Goal: Find specific page/section: Find specific page/section

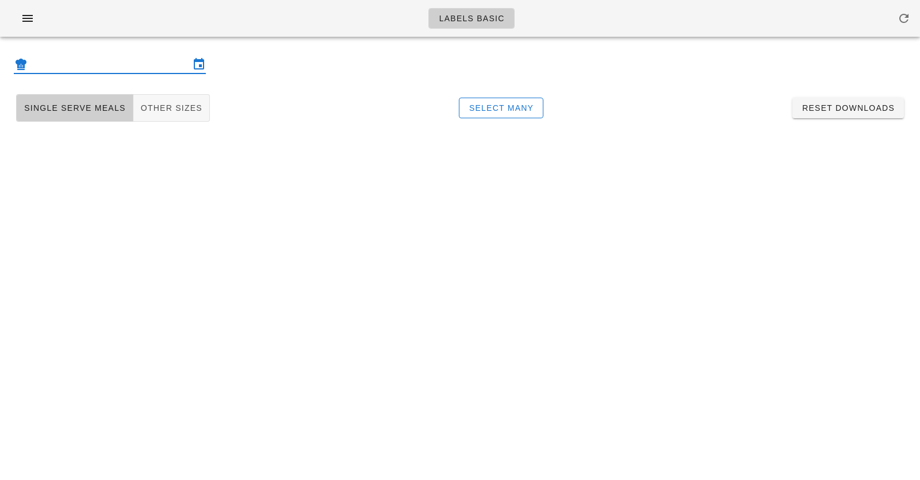
click at [98, 70] on input "text" at bounding box center [110, 64] width 160 height 18
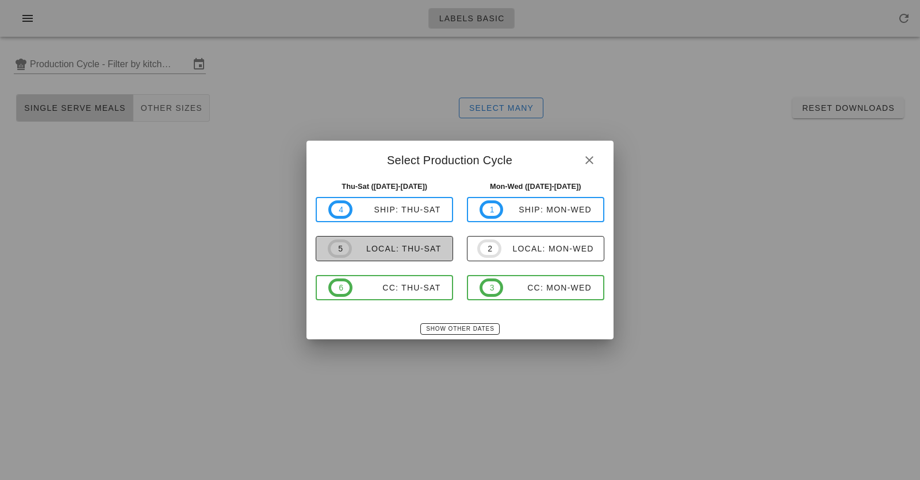
click at [401, 252] on div "local: Thu-Sat" at bounding box center [397, 248] width 90 height 9
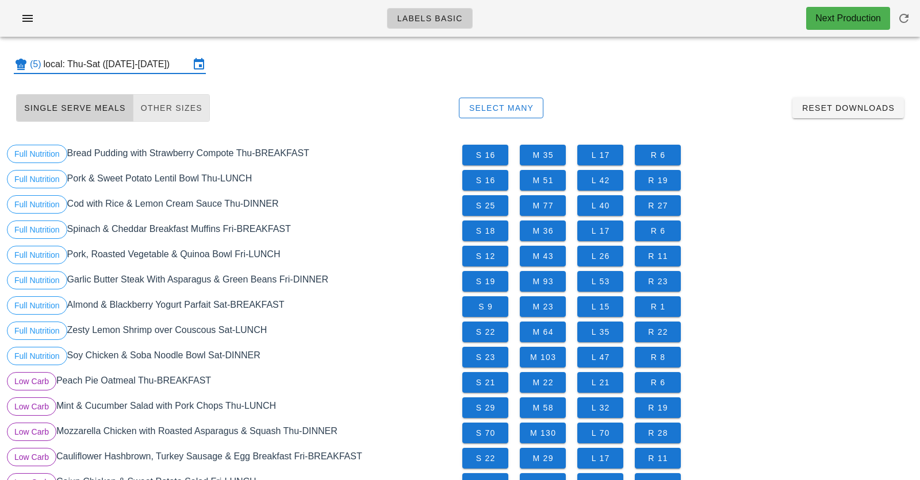
drag, startPoint x: 104, startPoint y: 117, endPoint x: 156, endPoint y: 116, distance: 52.3
click at [103, 117] on button "Single Serve Meals" at bounding box center [74, 108] width 117 height 28
click at [156, 116] on button "Other Sizes" at bounding box center [171, 108] width 76 height 28
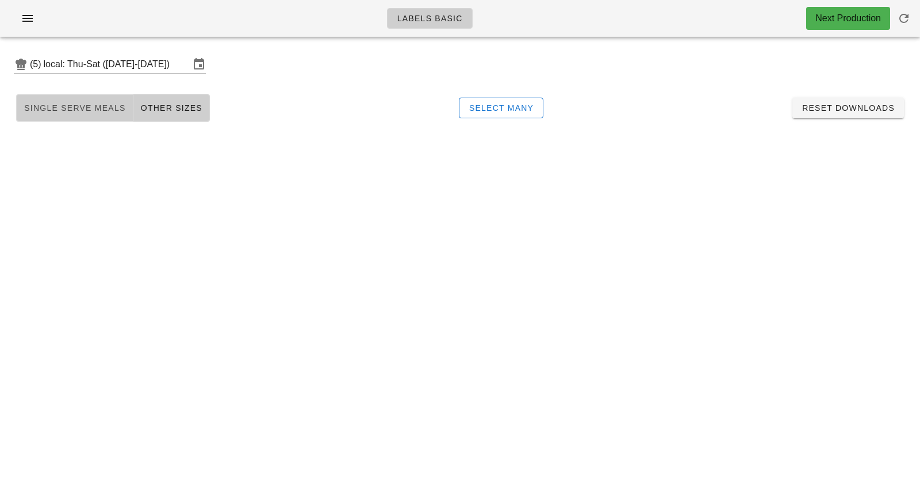
click at [81, 118] on button "Single Serve Meals" at bounding box center [74, 108] width 117 height 28
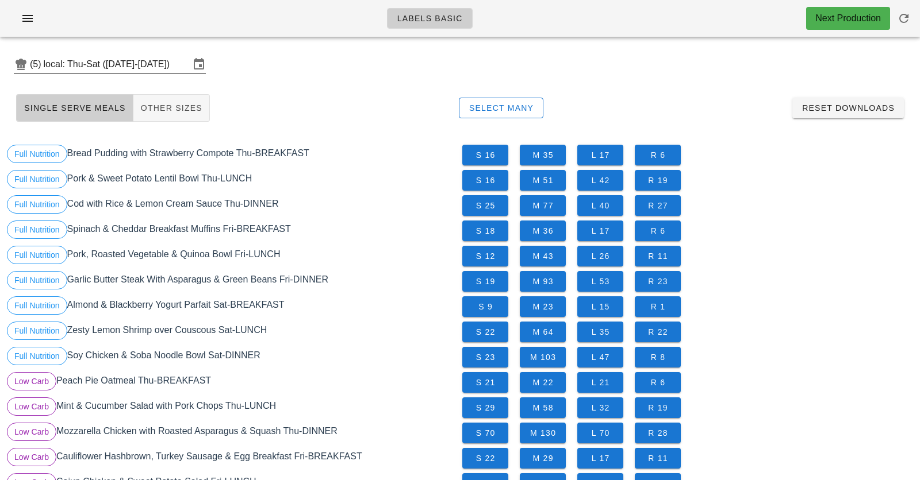
click at [93, 74] on div "(5) local: Thu-Sat ([DATE]-[DATE])" at bounding box center [110, 64] width 192 height 18
click at [149, 65] on input "local: Thu-Sat ([DATE]-[DATE])" at bounding box center [117, 64] width 146 height 18
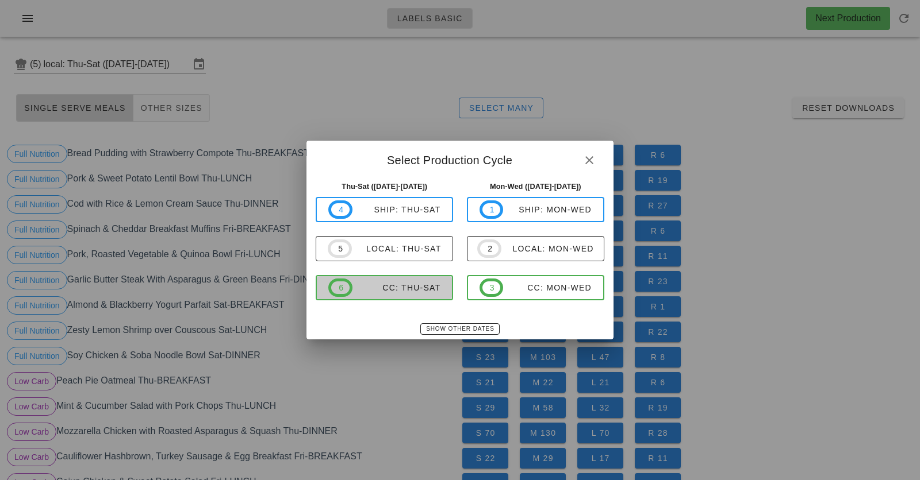
drag, startPoint x: 397, startPoint y: 279, endPoint x: 359, endPoint y: 191, distance: 95.8
click at [397, 279] on span "6 CC: Thu-Sat" at bounding box center [384, 288] width 112 height 18
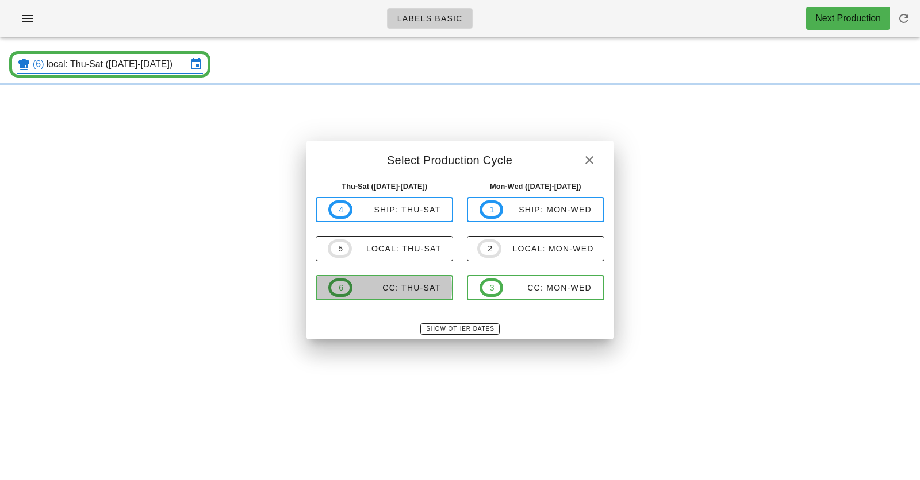
type input "CC: Thu-Sat ([DATE]-[DATE])"
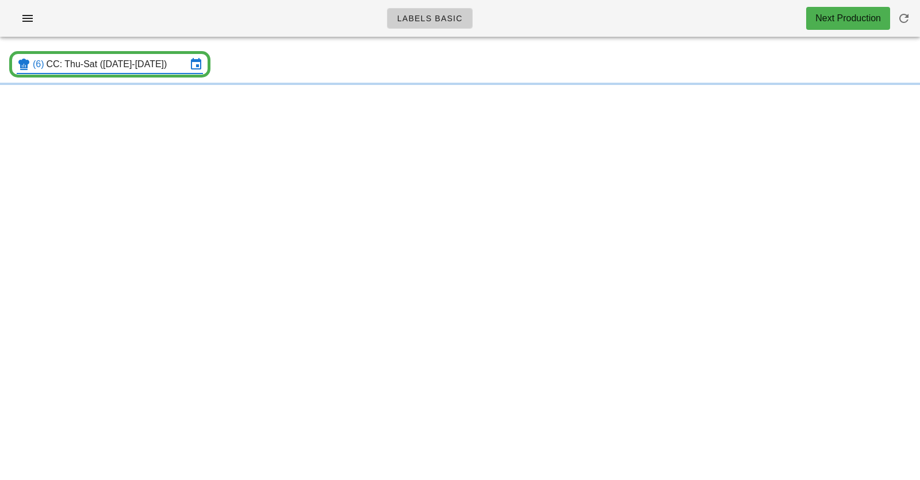
click at [295, 79] on div "(6) CC: Thu-Sat ([DATE]-[DATE])" at bounding box center [460, 64] width 920 height 37
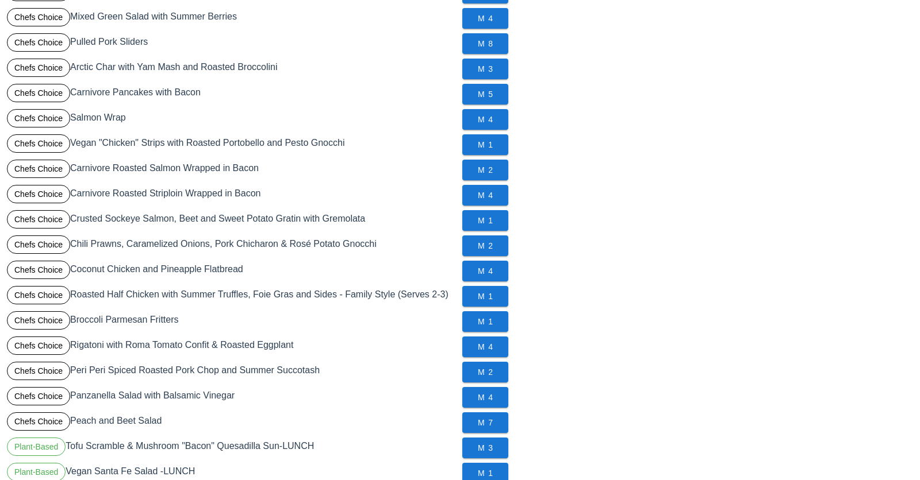
scroll to position [698, 0]
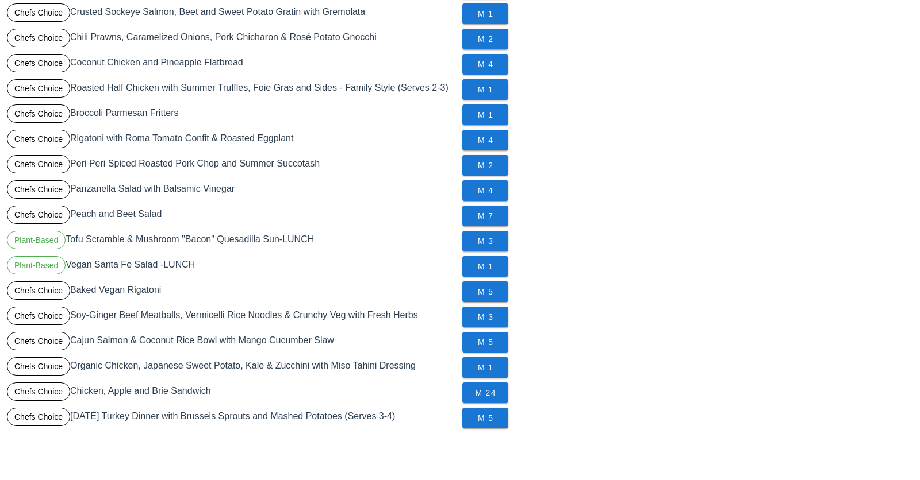
click at [257, 416] on div "Chefs Choice [DATE] Turkey Dinner with Brussels Sprouts and Mashed Potatoes (Se…" at bounding box center [232, 418] width 455 height 25
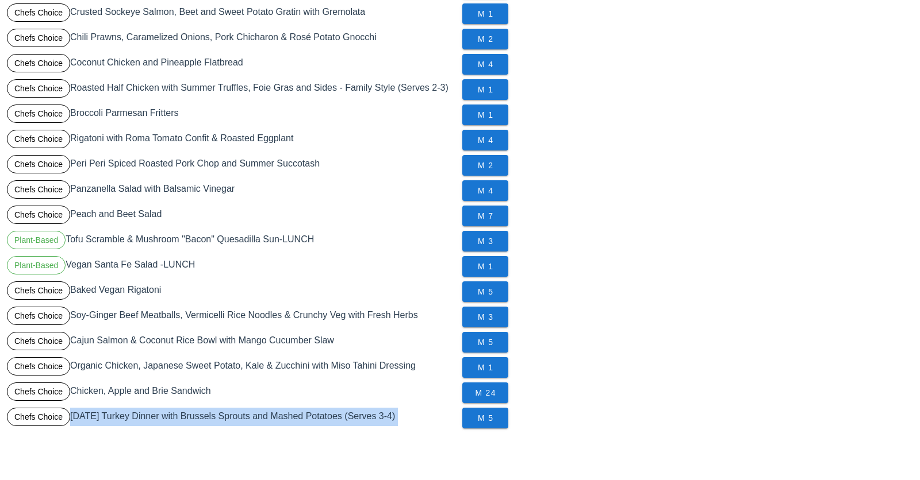
click at [257, 416] on div "Chefs Choice [DATE] Turkey Dinner with Brussels Sprouts and Mashed Potatoes (Se…" at bounding box center [232, 418] width 455 height 25
copy div "[DATE] Turkey Dinner with Brussels Sprouts and Mashed Potatoes (Serves 3-4) M 5"
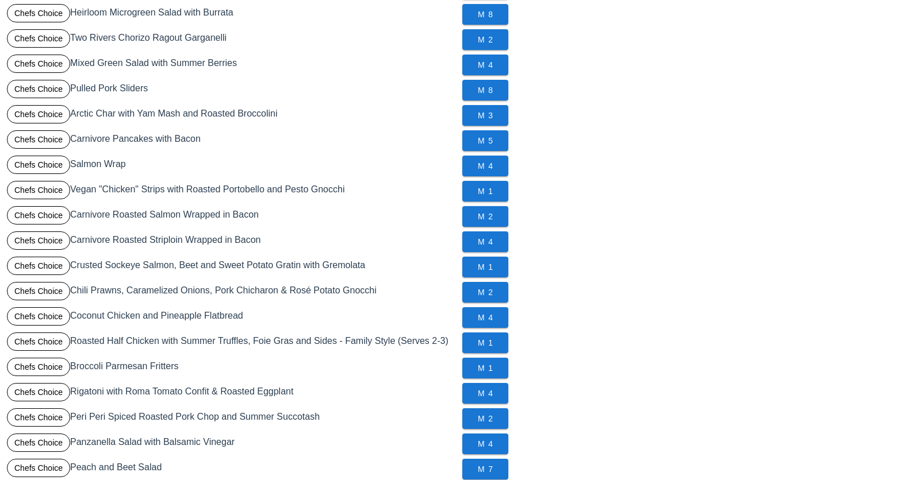
scroll to position [447, 0]
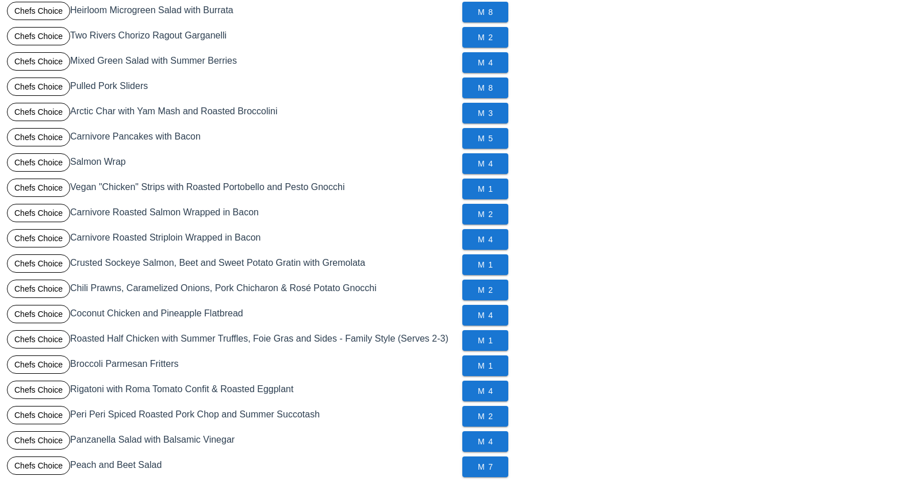
click at [268, 333] on div "Chefs Choice Roasted Half Chicken with Summer Truffles, Foie Gras and Sides - F…" at bounding box center [232, 340] width 455 height 25
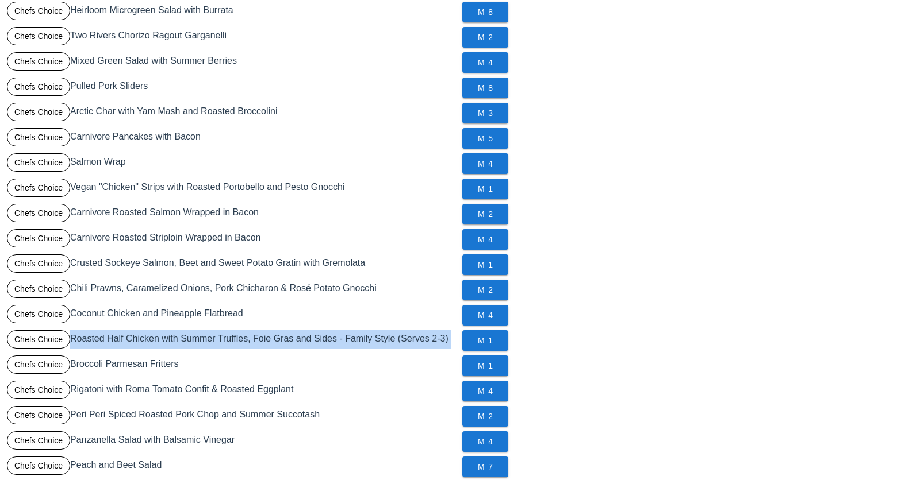
click at [268, 333] on div "Chefs Choice Roasted Half Chicken with Summer Truffles, Foie Gras and Sides - F…" at bounding box center [232, 340] width 455 height 25
copy div "Roasted Half Chicken with Summer Truffles, Foie Gras and Sides - Family Style (…"
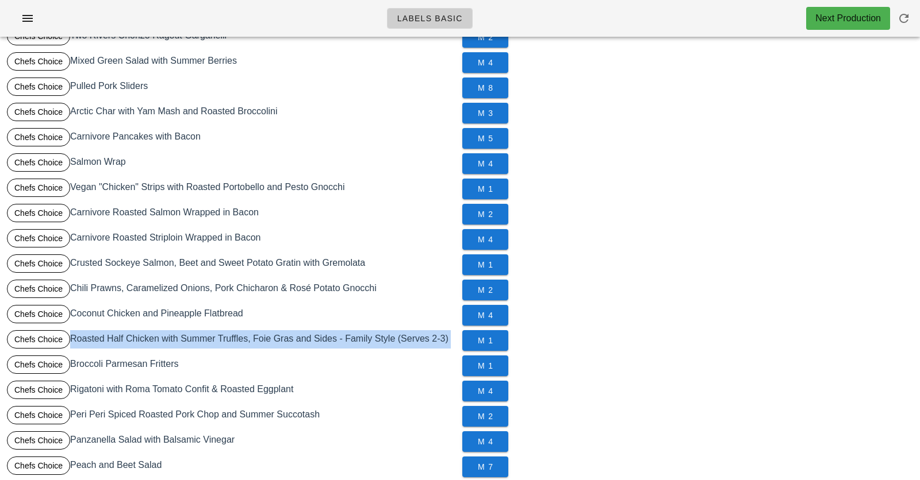
scroll to position [0, 0]
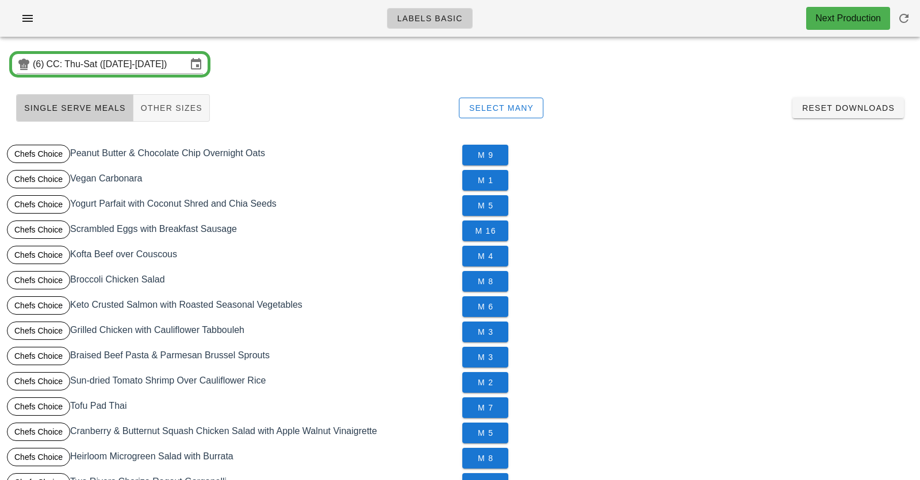
click at [290, 79] on div "(6) CC: Thu-Sat ([DATE]-[DATE])" at bounding box center [460, 64] width 920 height 37
click at [303, 51] on div "(6) CC: Thu-Sat ([DATE]-[DATE])" at bounding box center [460, 64] width 920 height 37
click at [30, 16] on icon "button" at bounding box center [28, 18] width 14 height 14
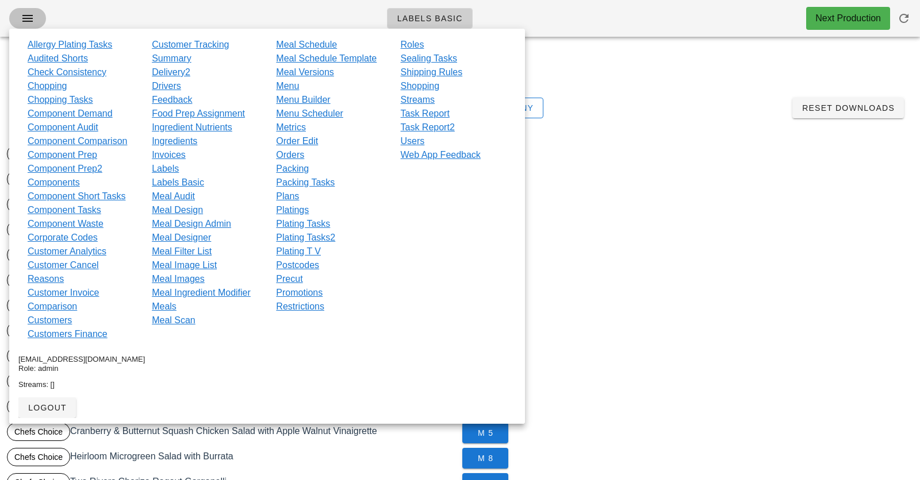
click at [30, 16] on icon "button" at bounding box center [28, 18] width 14 height 14
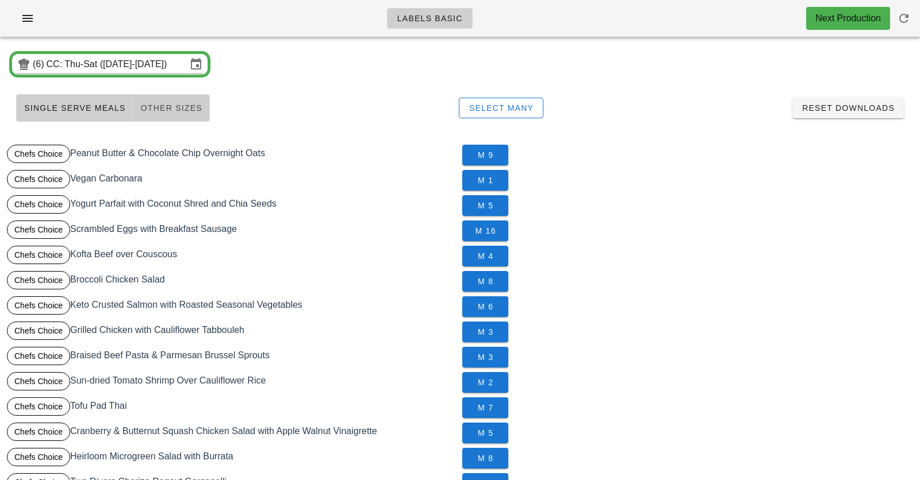
click at [171, 111] on span "Other Sizes" at bounding box center [171, 107] width 62 height 9
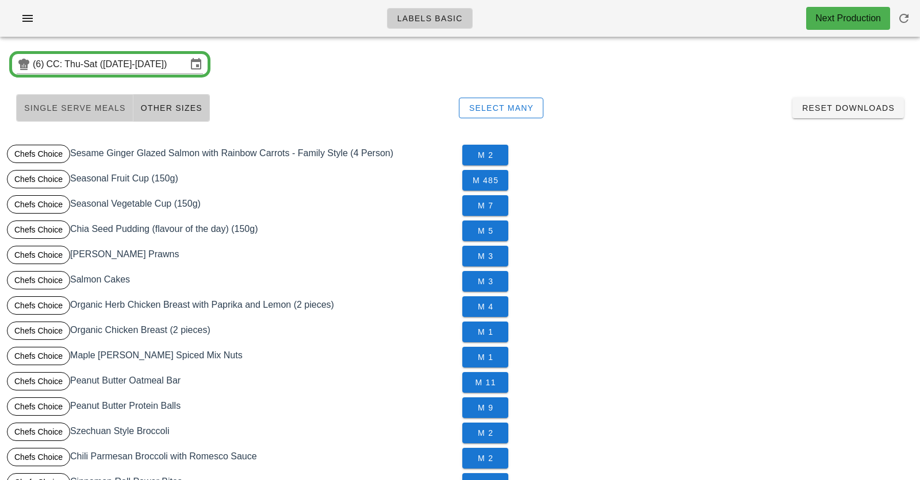
click at [74, 98] on button "Single Serve Meals" at bounding box center [74, 108] width 117 height 28
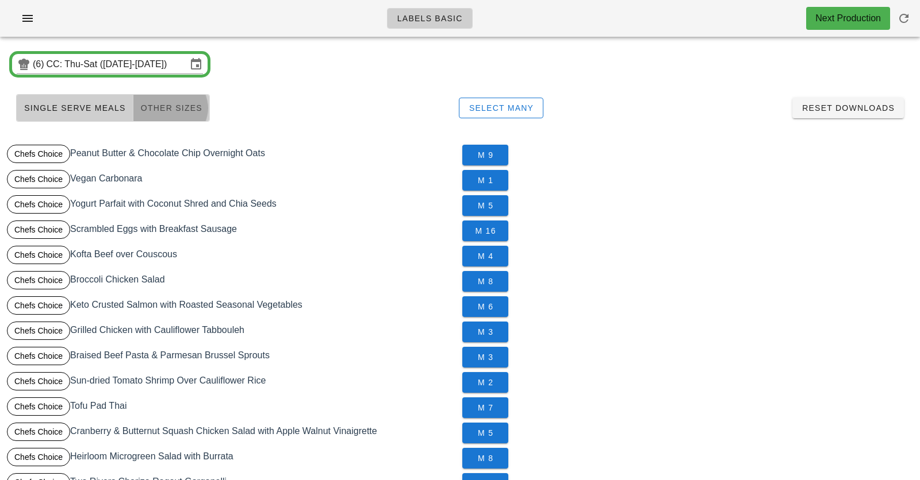
click at [178, 106] on span "Other Sizes" at bounding box center [171, 107] width 62 height 9
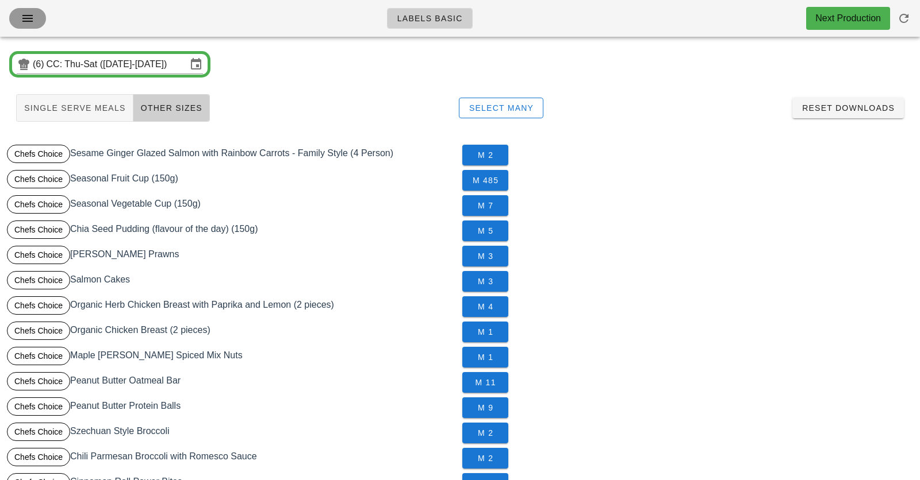
click at [25, 16] on icon "button" at bounding box center [28, 18] width 14 height 14
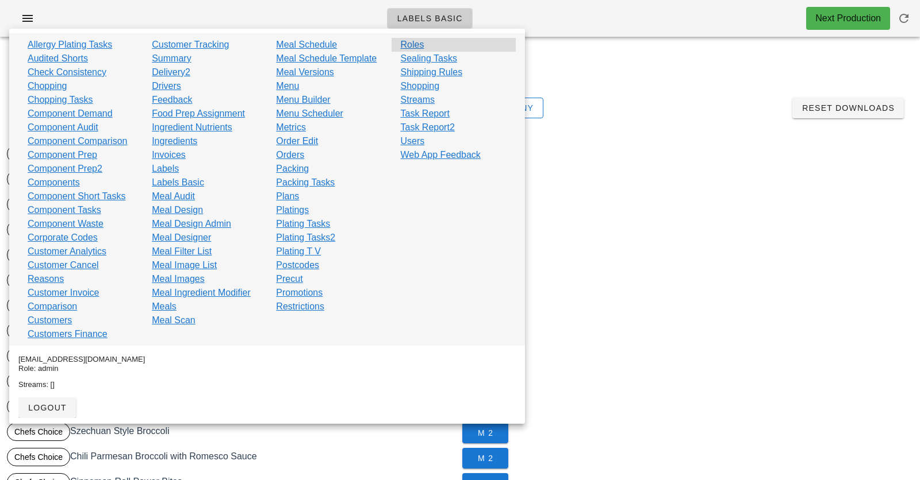
click at [424, 45] on div "Roles" at bounding box center [453, 45] width 124 height 14
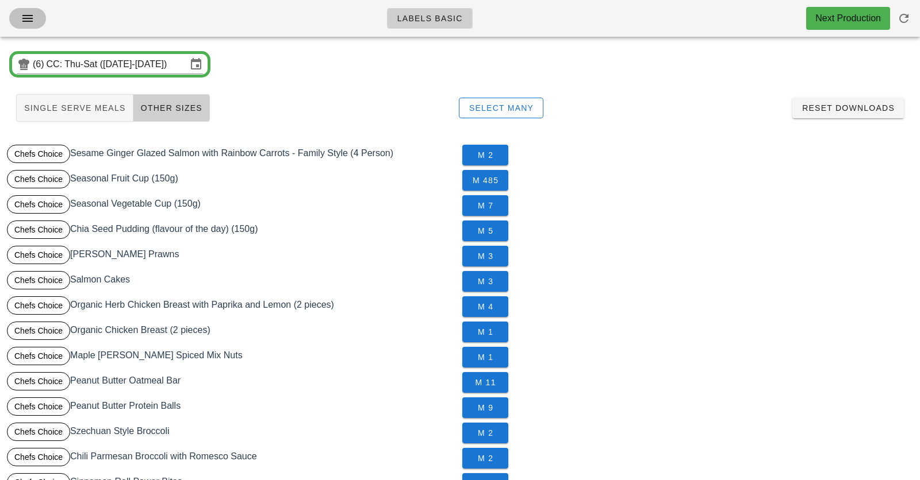
click at [34, 18] on icon "button" at bounding box center [28, 18] width 14 height 14
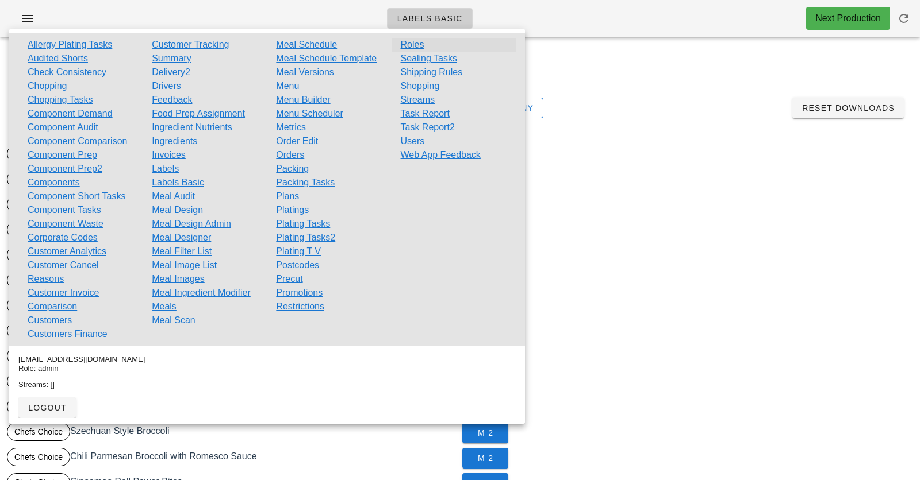
click at [418, 43] on link "Roles" at bounding box center [413, 45] width 24 height 14
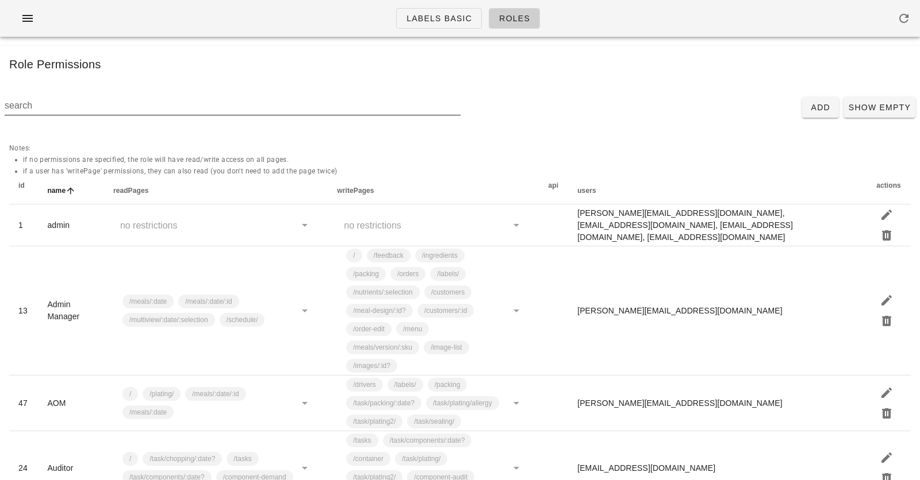
scroll to position [1004, 0]
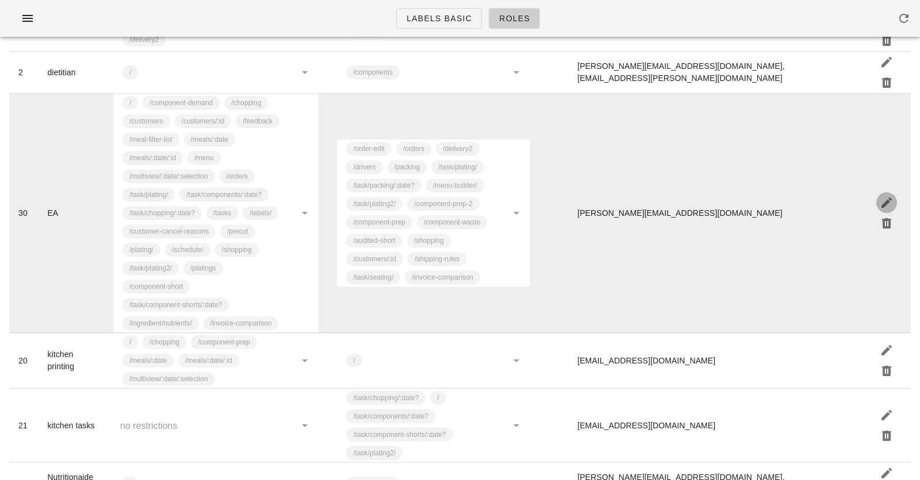
click at [892, 210] on icon "button" at bounding box center [886, 203] width 14 height 14
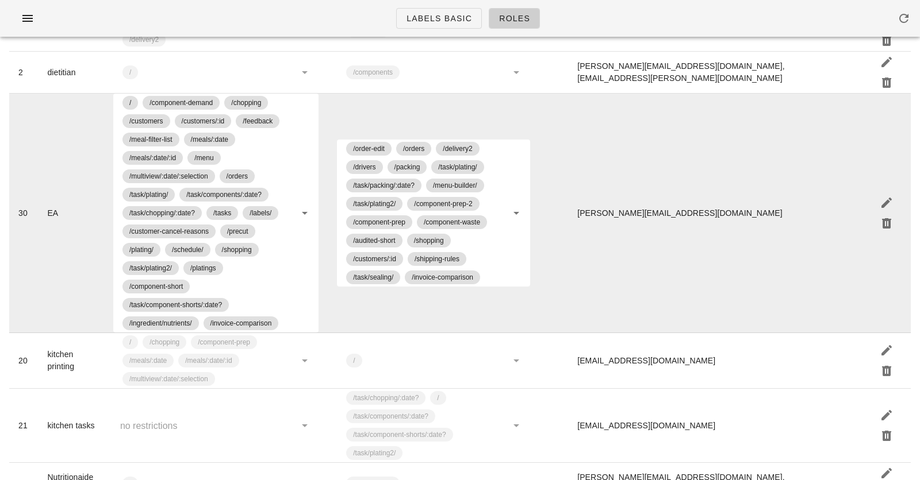
click at [307, 220] on icon at bounding box center [305, 213] width 14 height 14
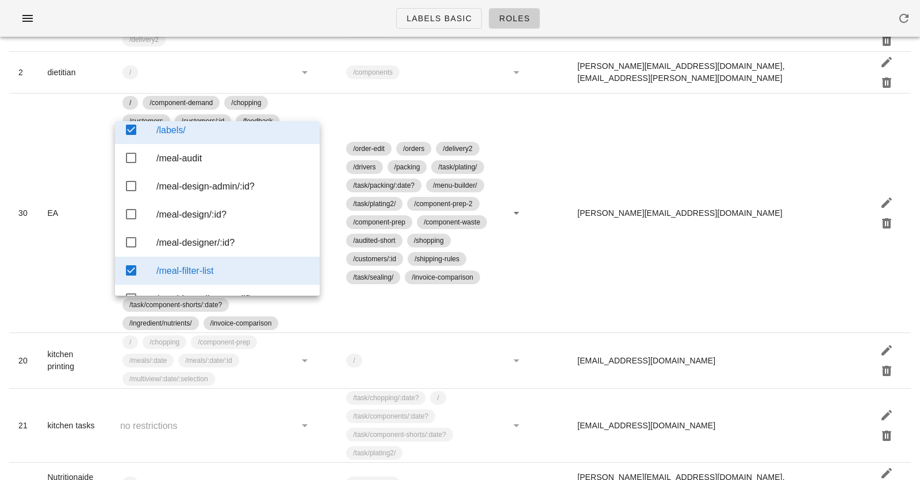
scroll to position [1047, 0]
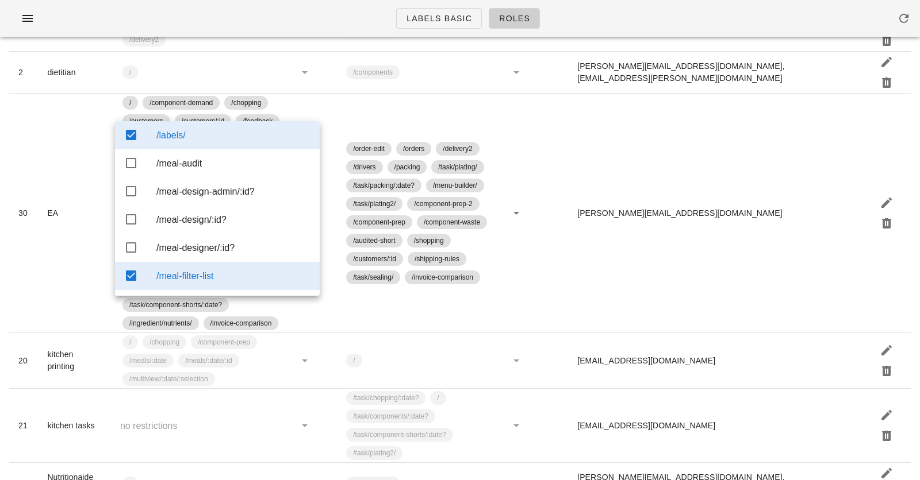
click at [188, 113] on div "/labels-basic/" at bounding box center [233, 107] width 154 height 11
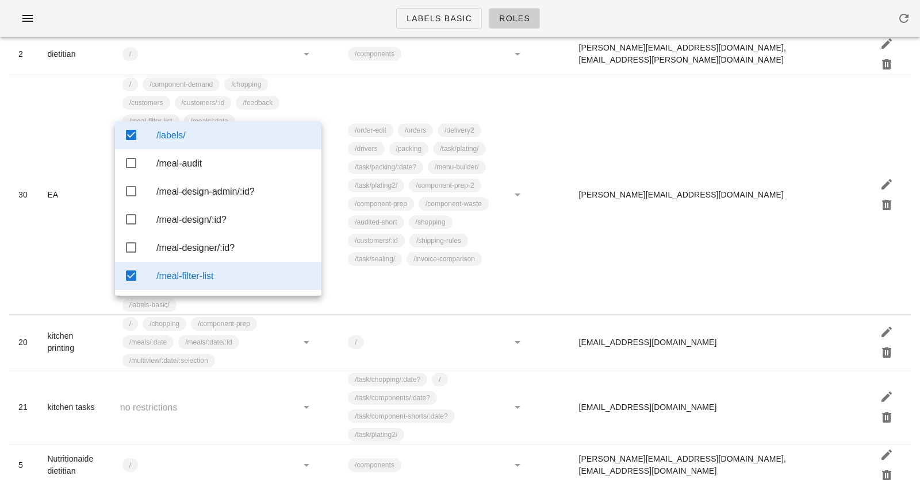
click at [191, 113] on div "/labels-basic/" at bounding box center [234, 107] width 156 height 11
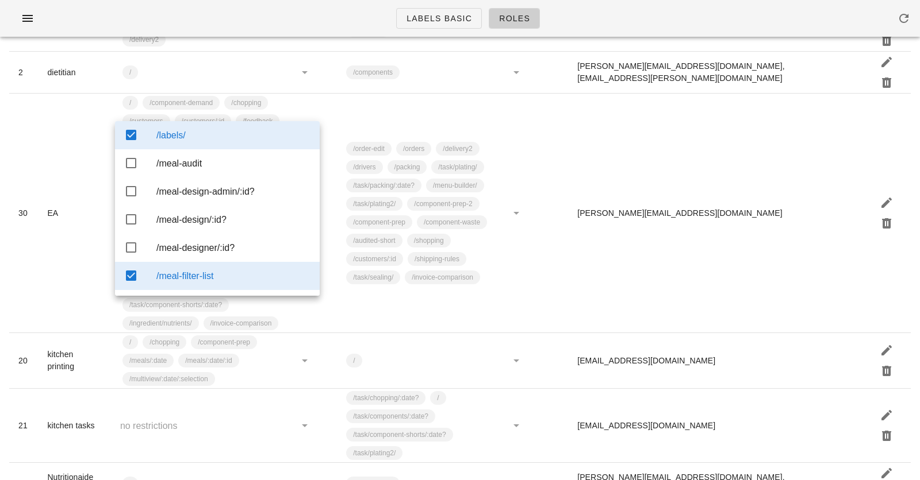
click at [191, 113] on div "/labels-basic/" at bounding box center [233, 107] width 154 height 11
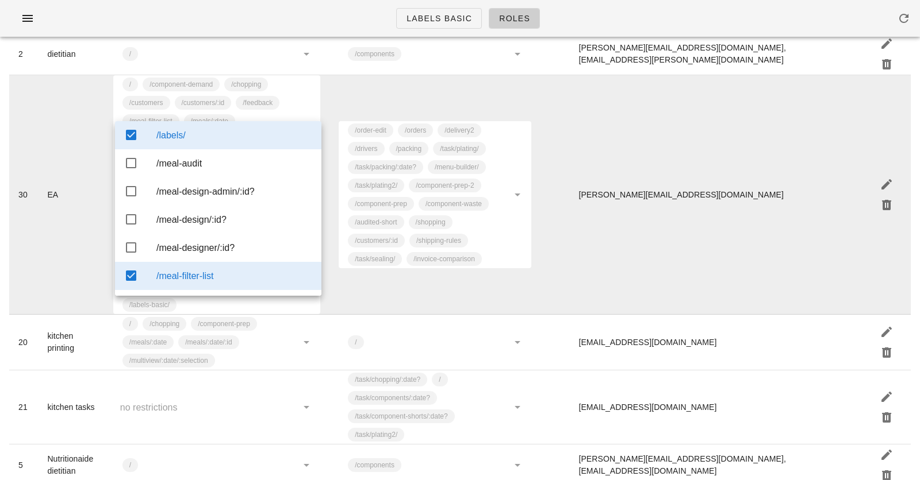
click at [457, 160] on td "/order-edit /orders /delivery2 /drivers /packing /task/plating/ /task/packing/:…" at bounding box center [434, 195] width 211 height 240
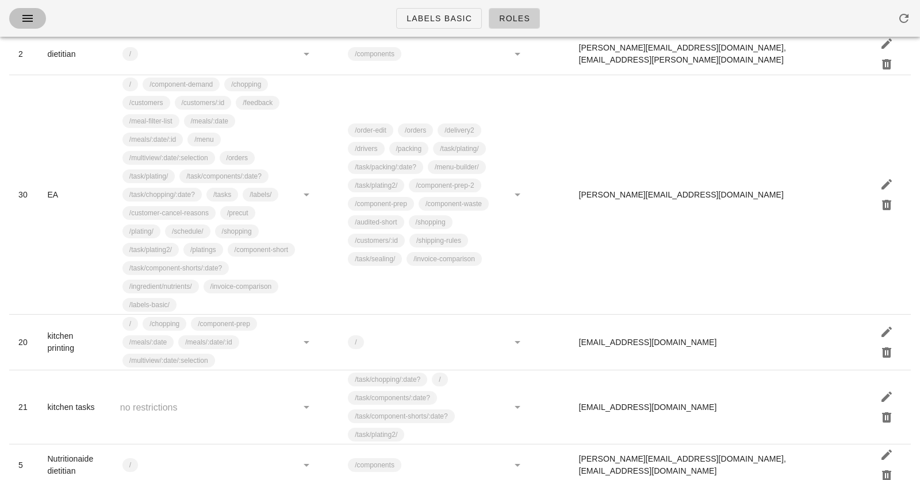
click at [30, 24] on icon "button" at bounding box center [28, 18] width 14 height 14
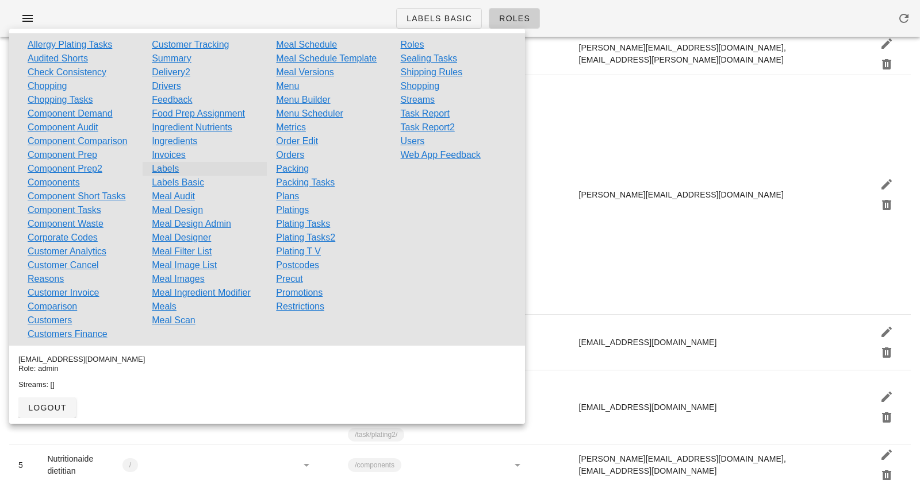
click at [168, 174] on link "Labels" at bounding box center [165, 169] width 27 height 14
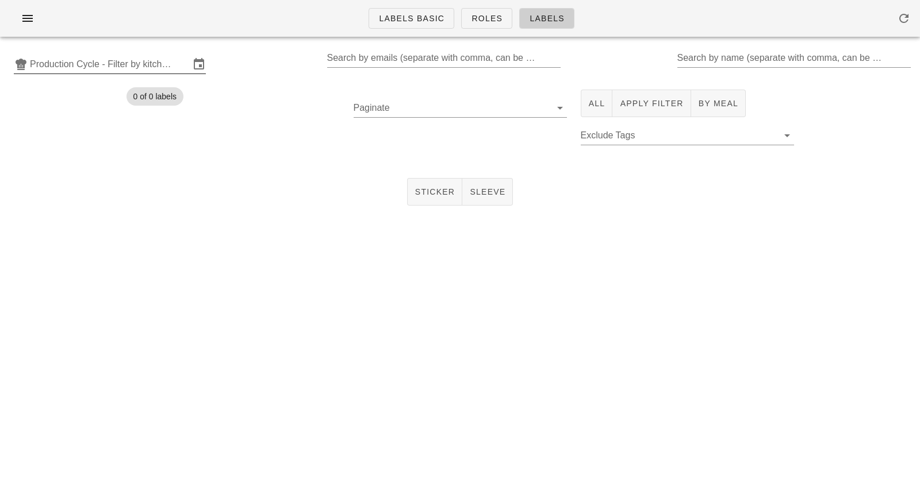
click at [130, 60] on input "Production Cycle - Filter by kitchen production schedules" at bounding box center [110, 64] width 160 height 18
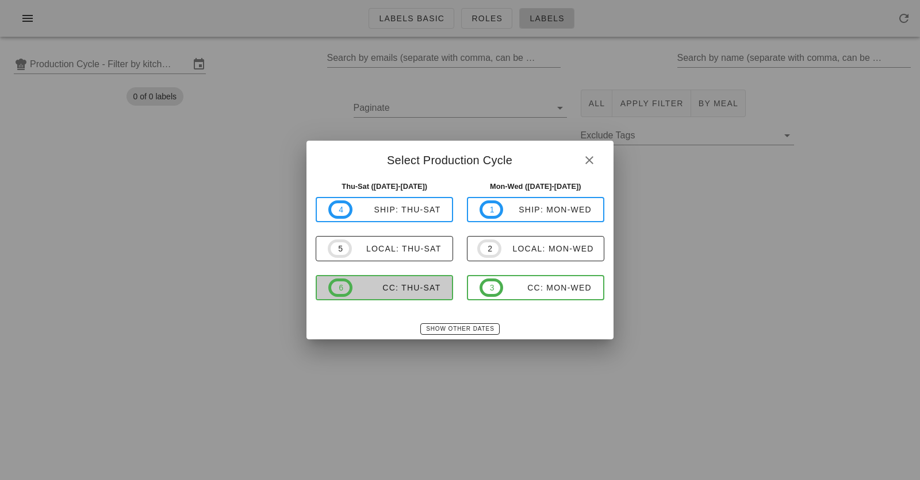
click at [401, 290] on div "CC: Thu-Sat" at bounding box center [396, 287] width 89 height 9
type input "CC: Thu-Sat ([DATE]-[DATE])"
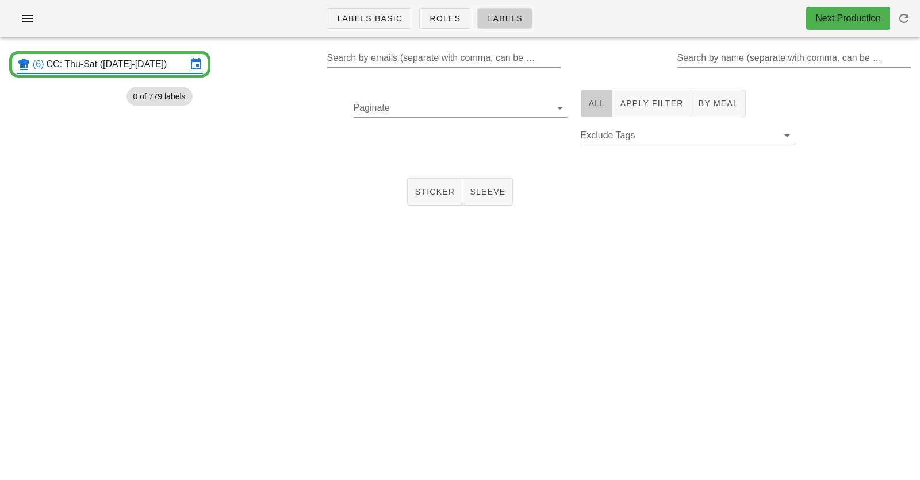
click at [591, 112] on button "All" at bounding box center [596, 104] width 32 height 28
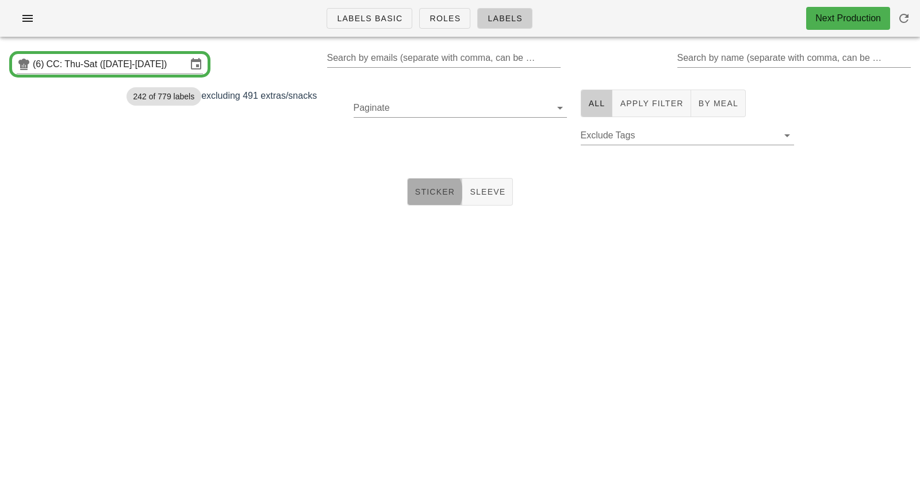
click at [429, 195] on span "Sticker" at bounding box center [434, 191] width 41 height 9
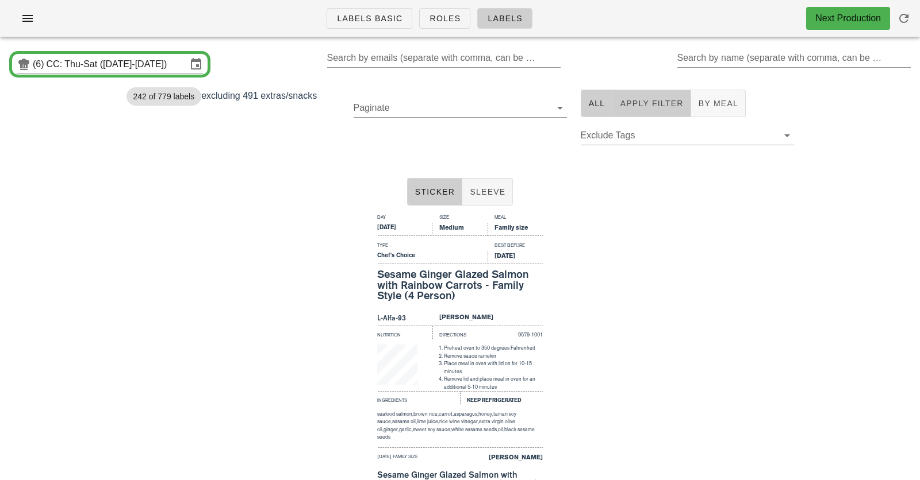
click at [653, 109] on button "Apply Filter" at bounding box center [651, 104] width 78 height 28
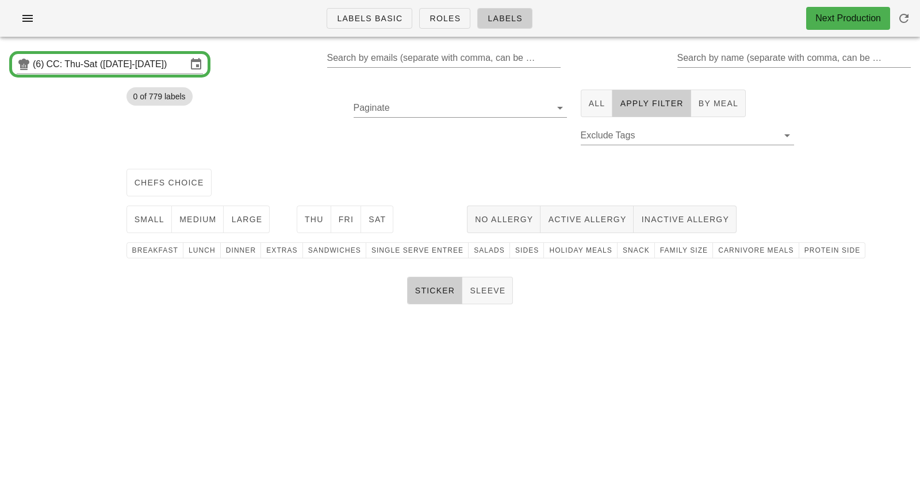
click at [425, 137] on div "Paginate" at bounding box center [460, 124] width 227 height 82
click at [366, 174] on div "chefs choice" at bounding box center [460, 182] width 681 height 37
drag, startPoint x: 337, startPoint y: 159, endPoint x: 457, endPoint y: 355, distance: 229.4
click at [448, 342] on div "Labels Basic Roles Labels Next Production (6) CC: Thu-Sat ([DATE]-[DATE]) Searc…" at bounding box center [460, 240] width 920 height 480
click at [616, 344] on div "Labels Basic Roles Labels Next Production (6) CC: Thu-Sat ([DATE]-[DATE]) Searc…" at bounding box center [460, 240] width 920 height 480
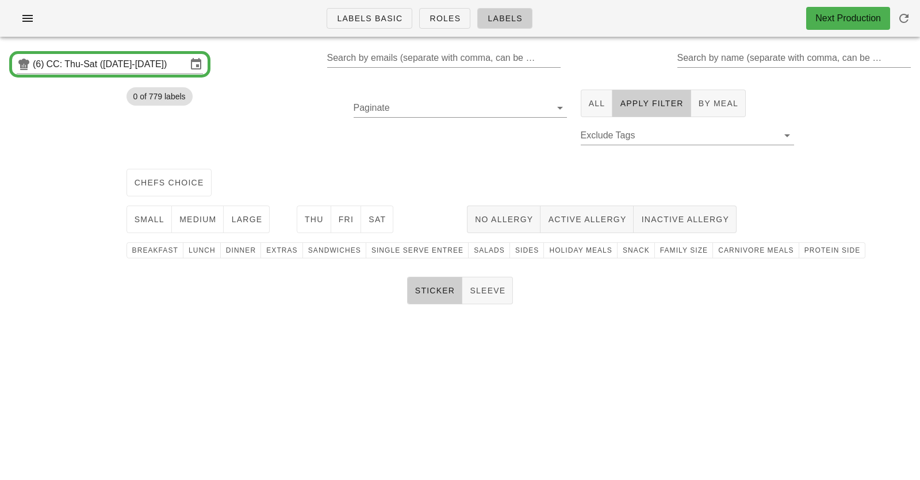
click at [268, 36] on div "Labels Basic Roles Labels Next Production" at bounding box center [460, 18] width 920 height 37
